Goal: Transaction & Acquisition: Purchase product/service

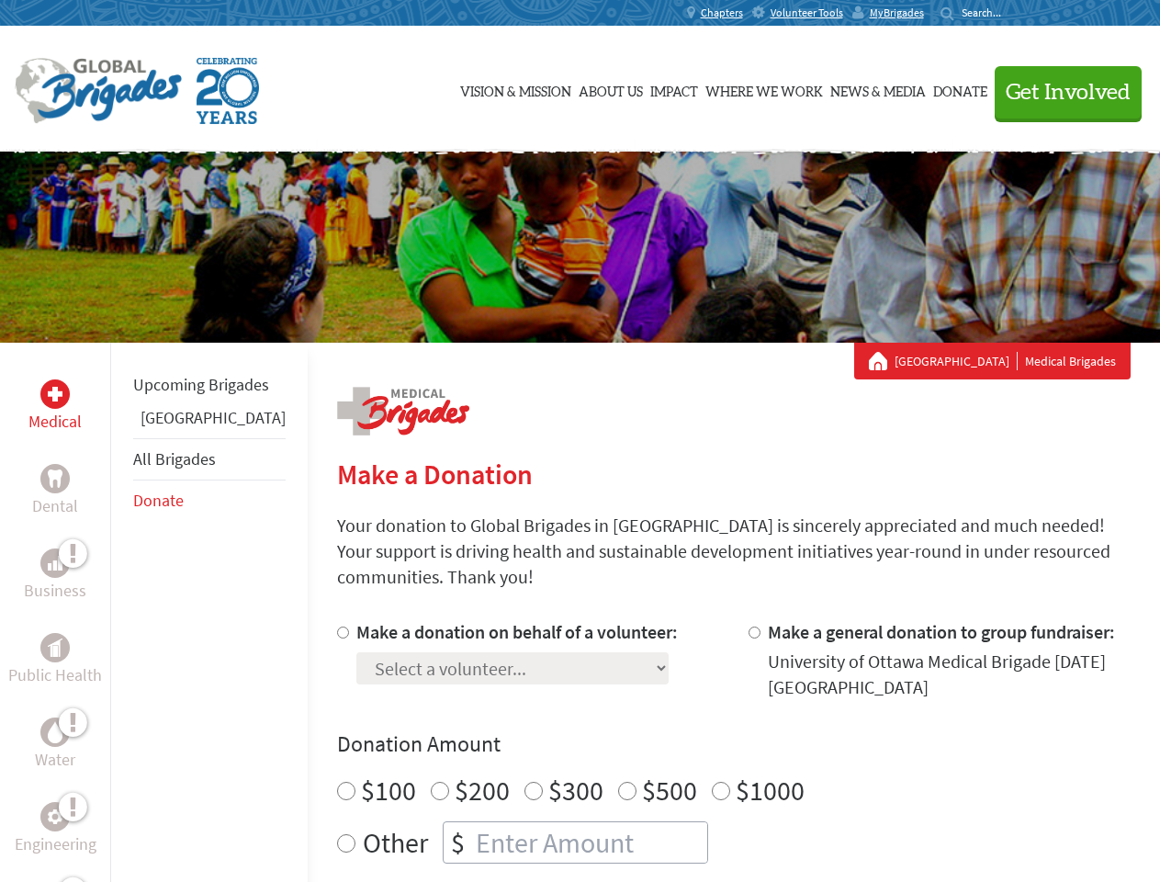
click at [1014, 13] on div "Search for:" at bounding box center [976, 13] width 73 height 15
click at [1060, 92] on span "Get Involved" at bounding box center [1067, 93] width 125 height 22
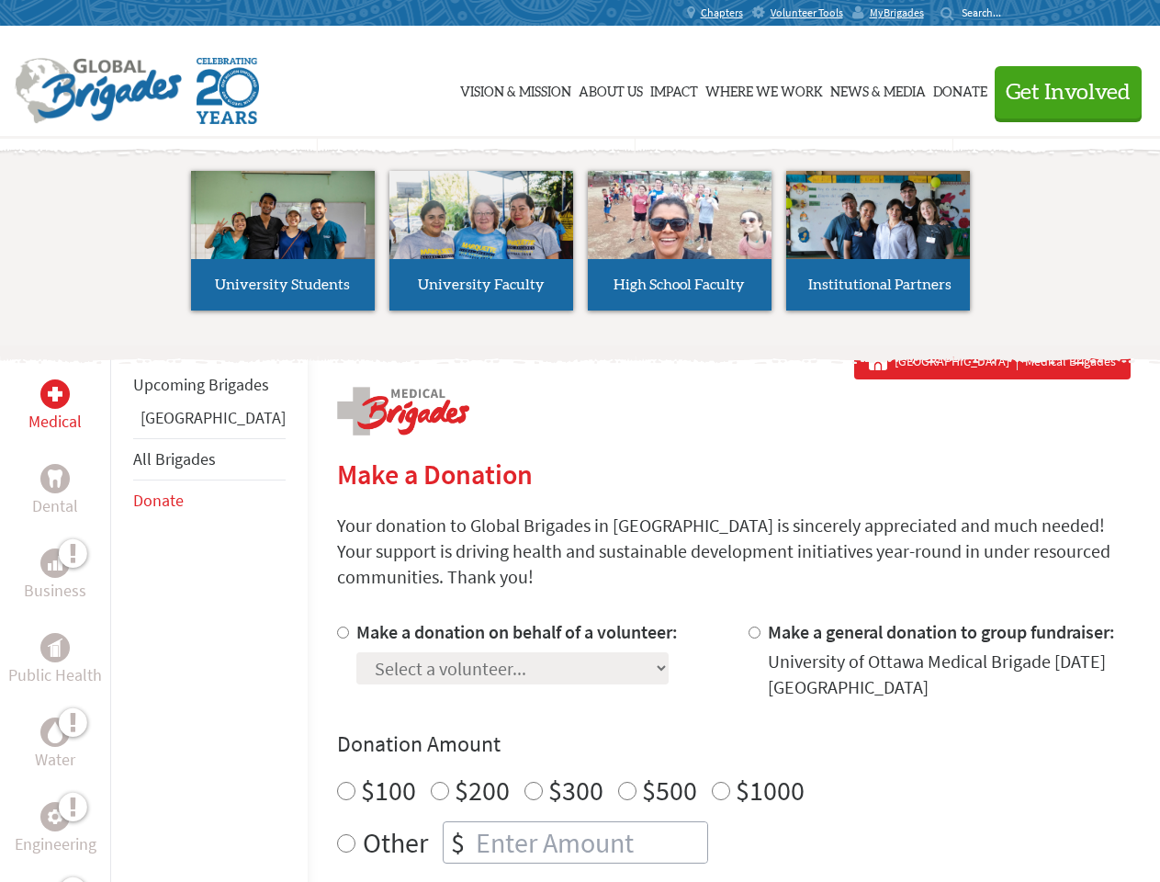
click at [580, 247] on li "High School Faculty" at bounding box center [679, 240] width 198 height 169
click at [121, 612] on div "Upcoming Brigades Guatemala All Brigades Donate" at bounding box center [208, 784] width 197 height 882
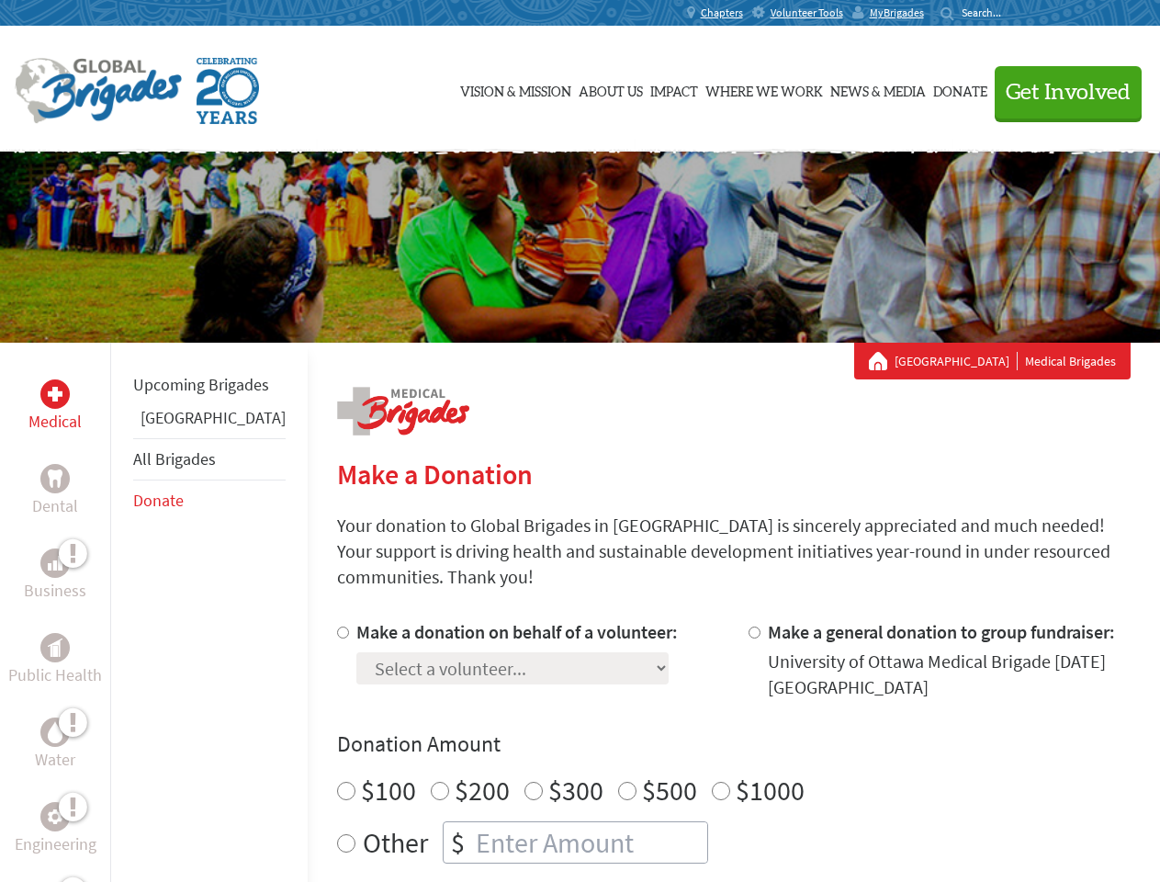
click at [702, 737] on div "Donation Amount $100 $200 $300 $500 $1000 Other $" at bounding box center [733, 796] width 793 height 134
click at [337, 626] on input "Make a donation on behalf of a volunteer:" at bounding box center [343, 632] width 12 height 12
radio input "true"
click at [748, 626] on input "Make a general donation to group fundraiser:" at bounding box center [754, 632] width 12 height 12
radio input "true"
